Goal: Task Accomplishment & Management: Manage account settings

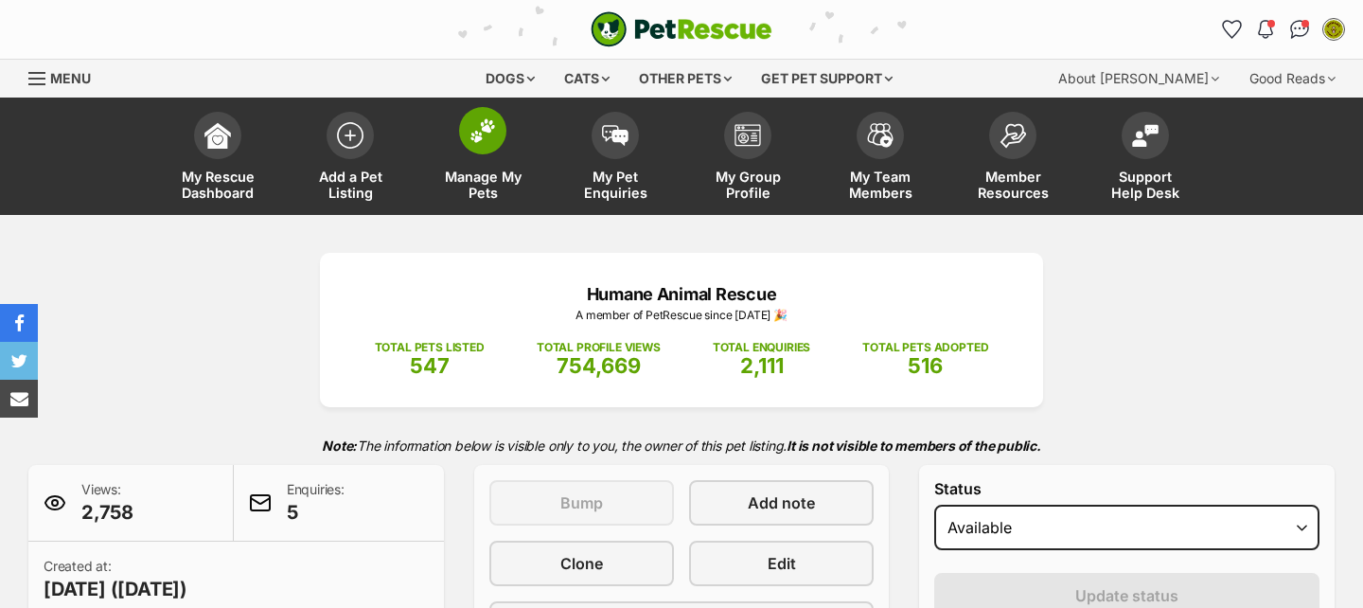
click at [481, 137] on img at bounding box center [482, 130] width 26 height 25
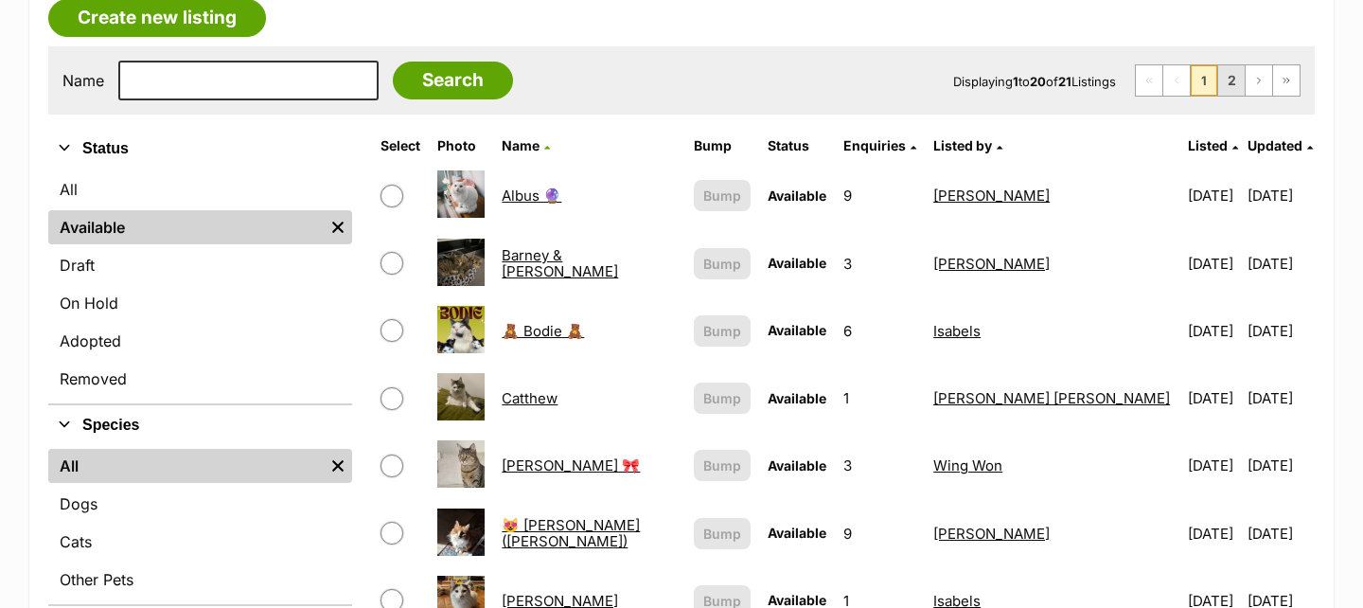
scroll to position [508, 0]
click at [1236, 83] on link "2" at bounding box center [1231, 80] width 26 height 30
